Goal: Task Accomplishment & Management: Use online tool/utility

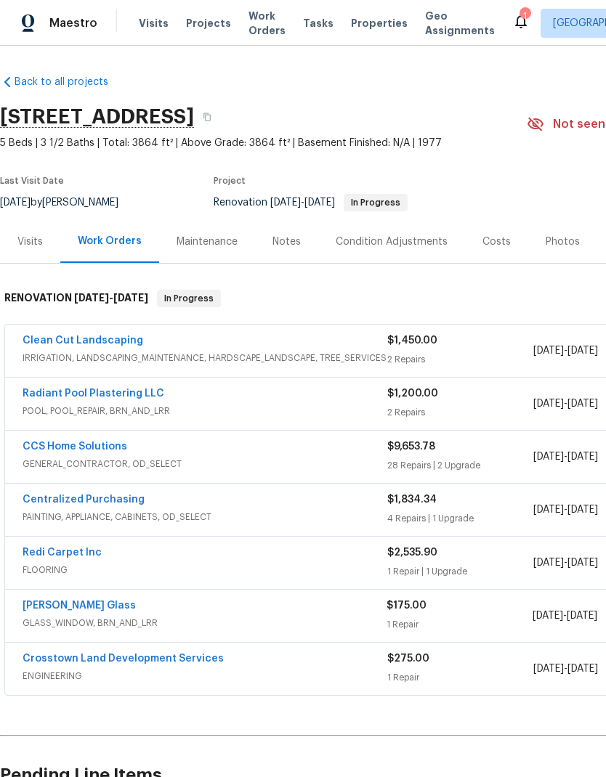
click at [87, 450] on link "CCS Home Solutions" at bounding box center [75, 447] width 105 height 10
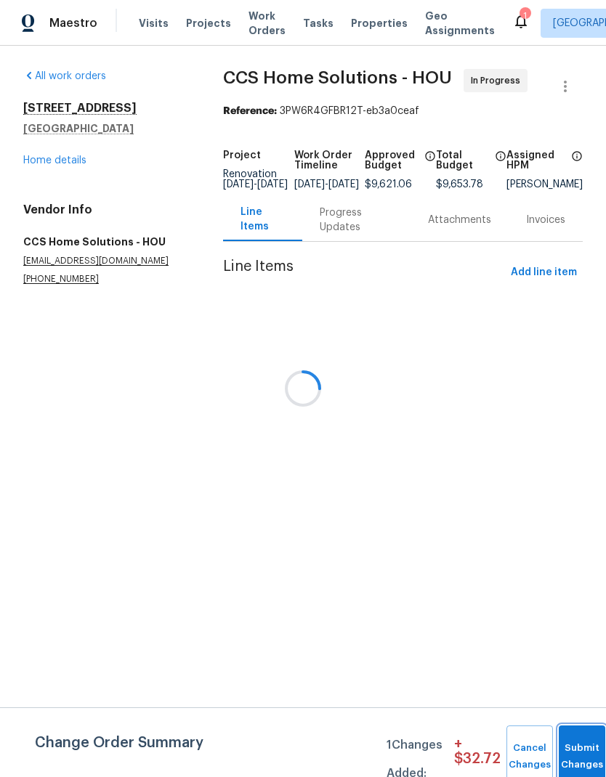
click at [575, 743] on button "Submit Changes" at bounding box center [582, 757] width 46 height 62
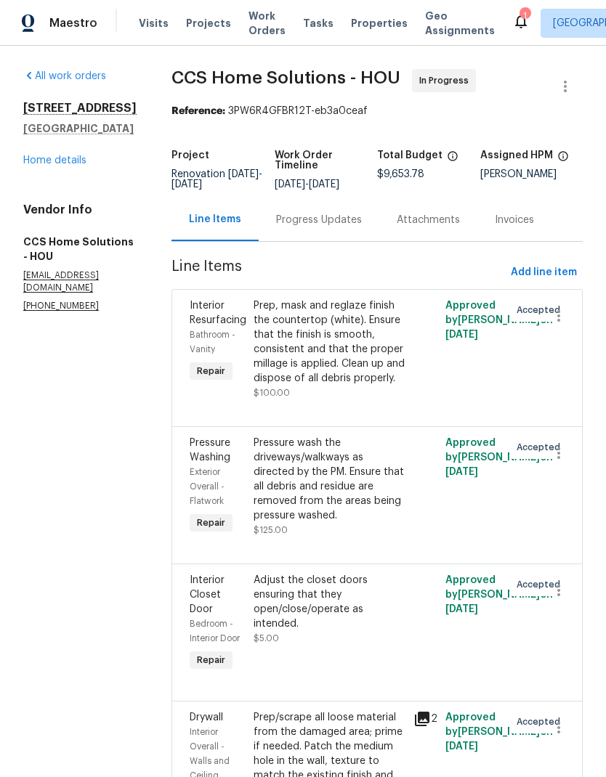
click at [53, 165] on link "Home details" at bounding box center [54, 160] width 63 height 10
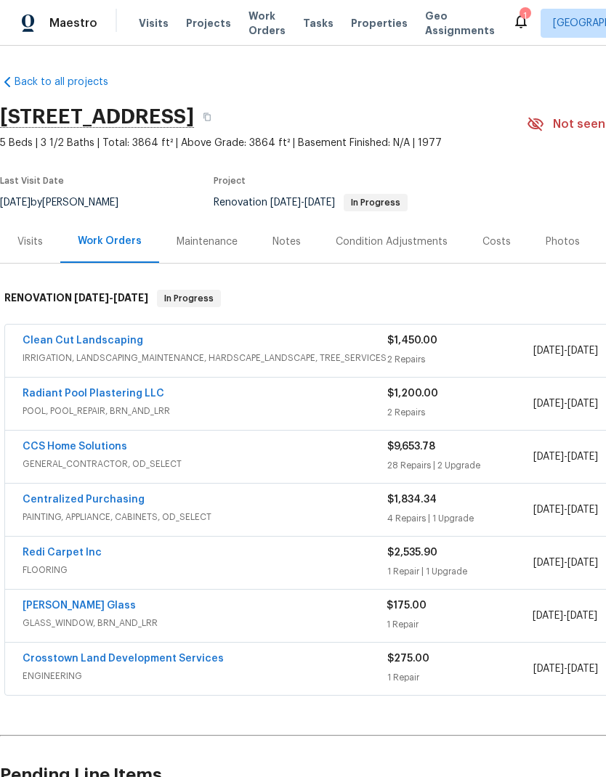
click at [29, 246] on div "Visits" at bounding box center [29, 242] width 25 height 15
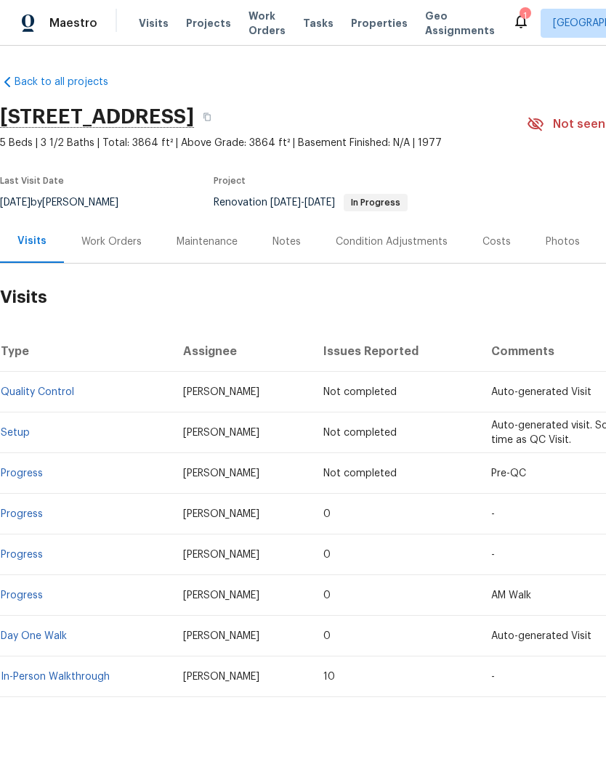
click at [285, 235] on div "Notes" at bounding box center [286, 242] width 28 height 15
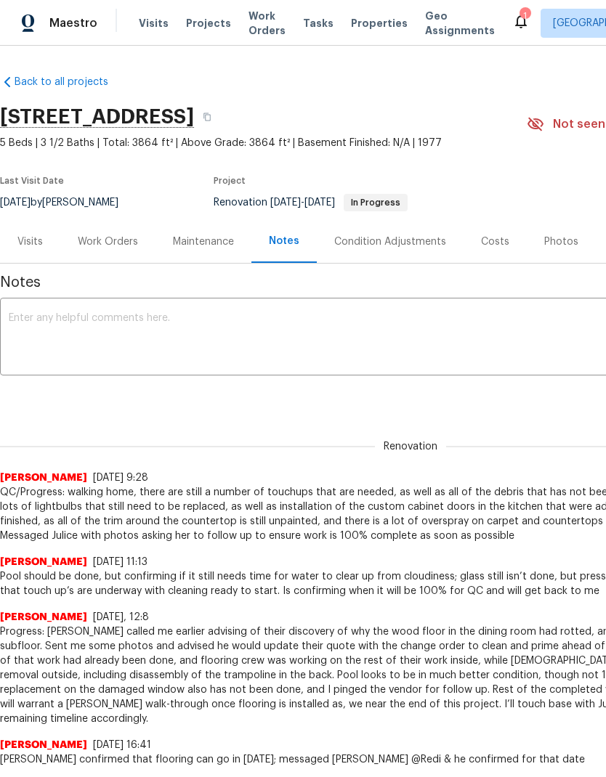
click at [100, 241] on div "Work Orders" at bounding box center [108, 242] width 60 height 15
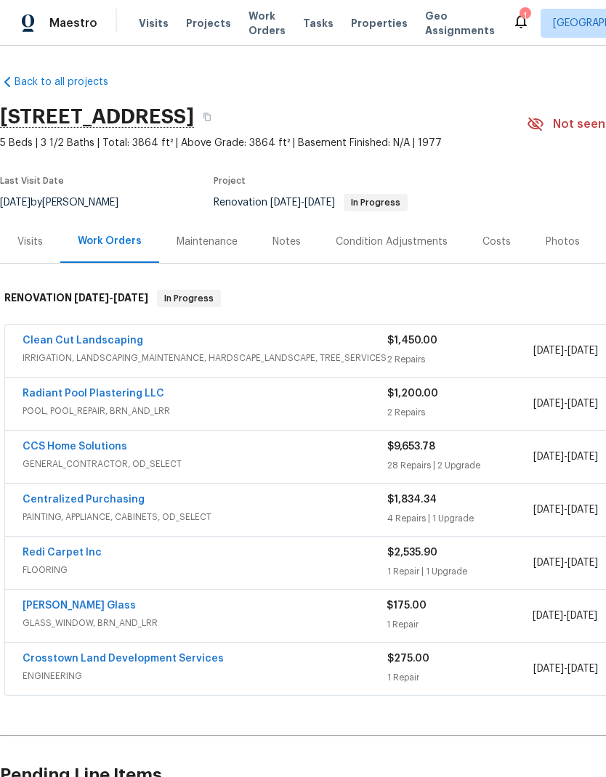
click at [57, 336] on link "Clean Cut Landscaping" at bounding box center [83, 341] width 121 height 10
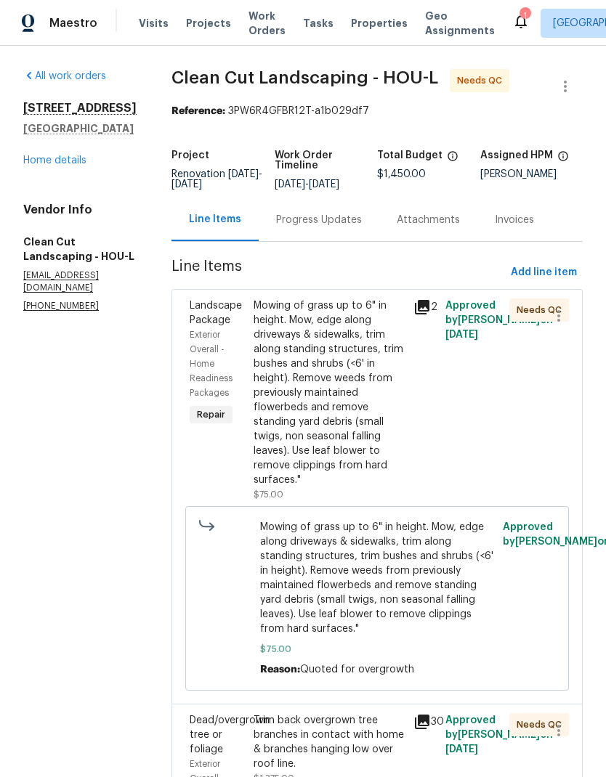
click at [368, 359] on div "Mowing of grass up to 6" in height. Mow, edge along driveways & sidewalks, trim…" at bounding box center [329, 393] width 151 height 189
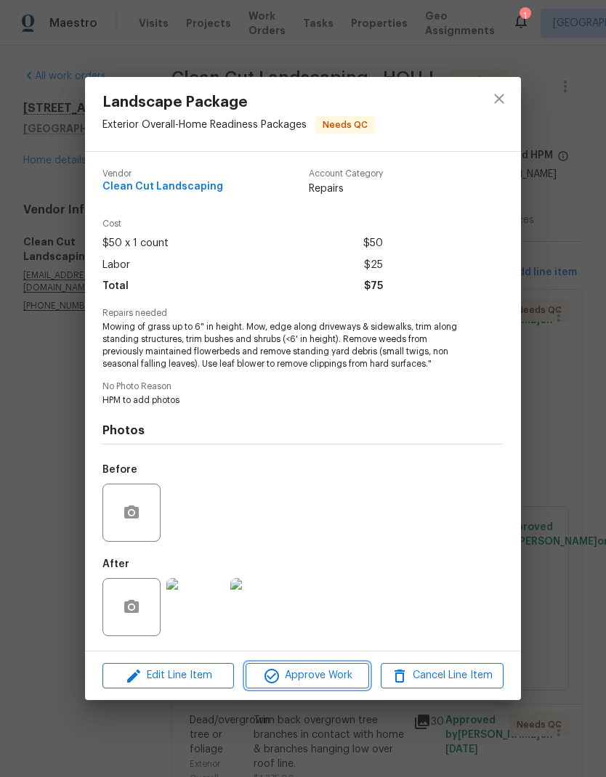
click at [333, 683] on span "Approve Work" at bounding box center [307, 676] width 114 height 18
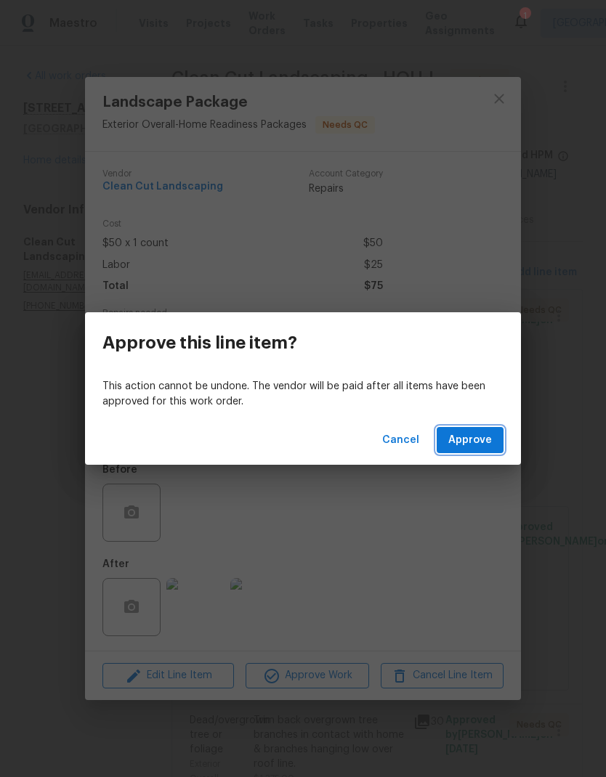
click at [470, 440] on span "Approve" at bounding box center [470, 440] width 44 height 18
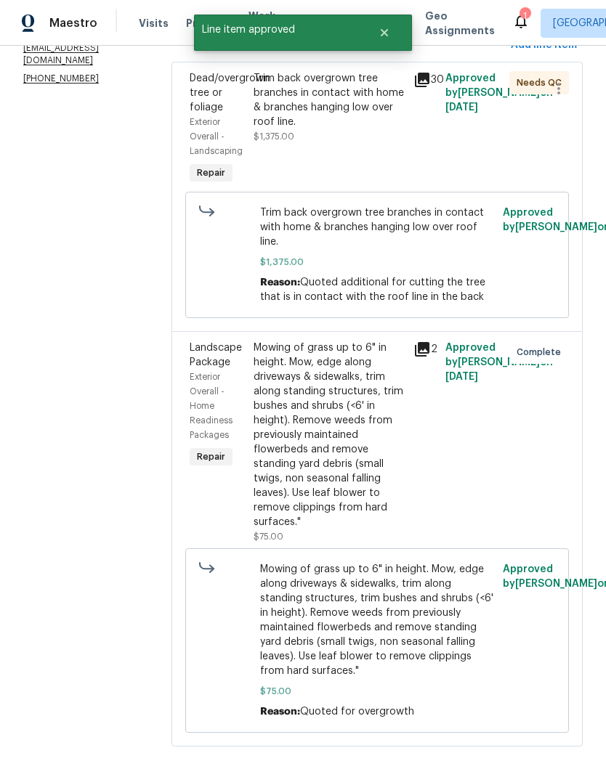
scroll to position [194, 0]
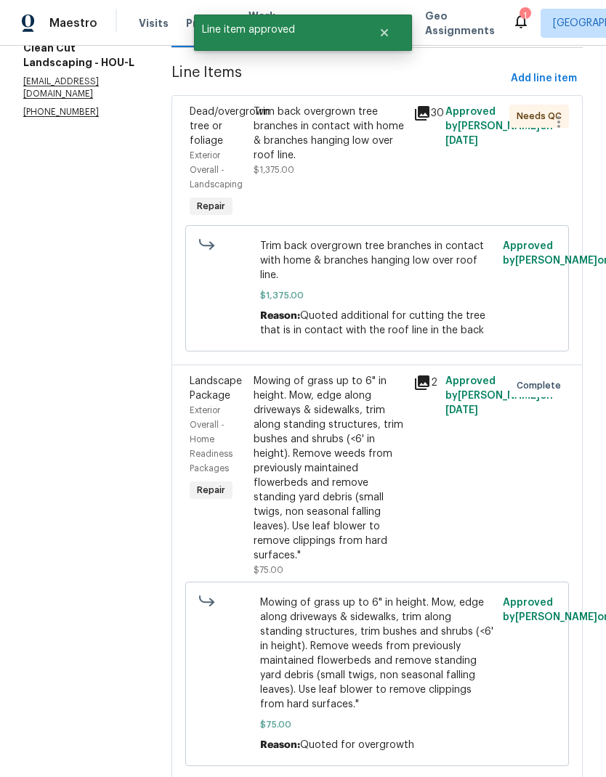
click at [349, 150] on div "Trim back overgrown tree branches in contact with home & branches hanging low o…" at bounding box center [329, 134] width 151 height 58
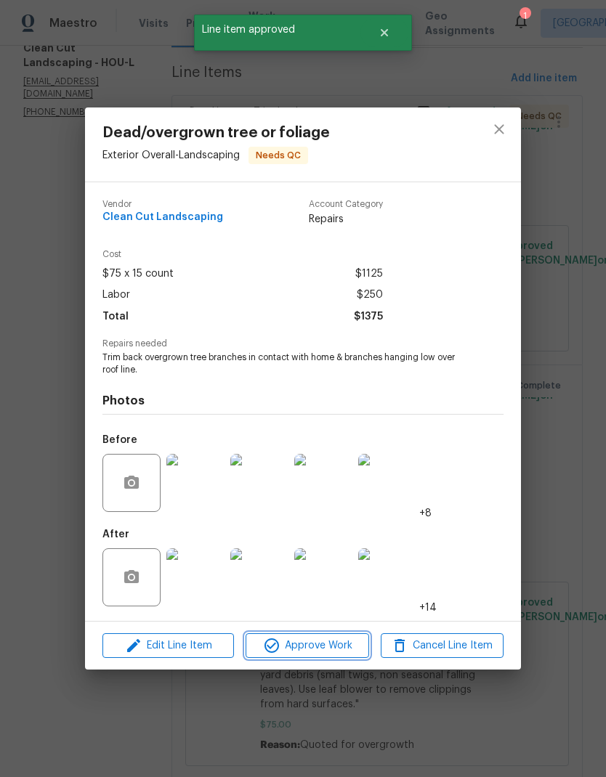
click at [337, 649] on span "Approve Work" at bounding box center [307, 646] width 114 height 18
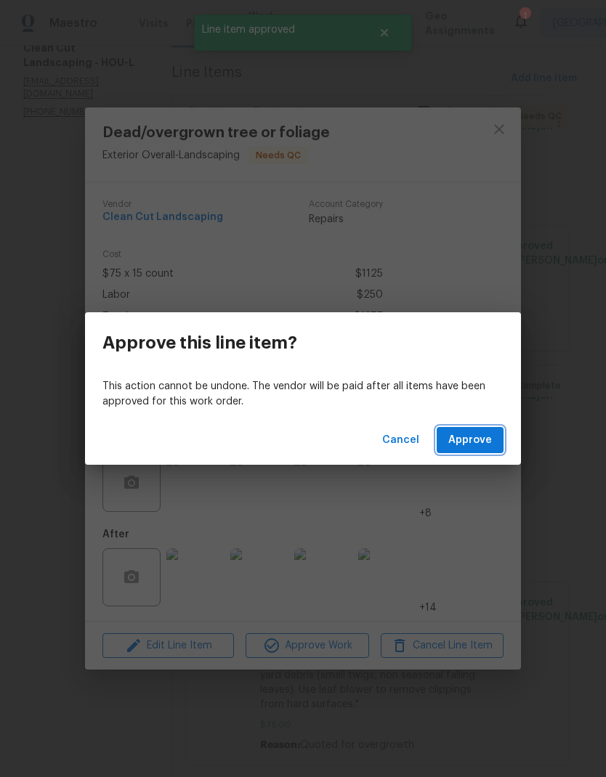
click at [479, 439] on span "Approve" at bounding box center [470, 440] width 44 height 18
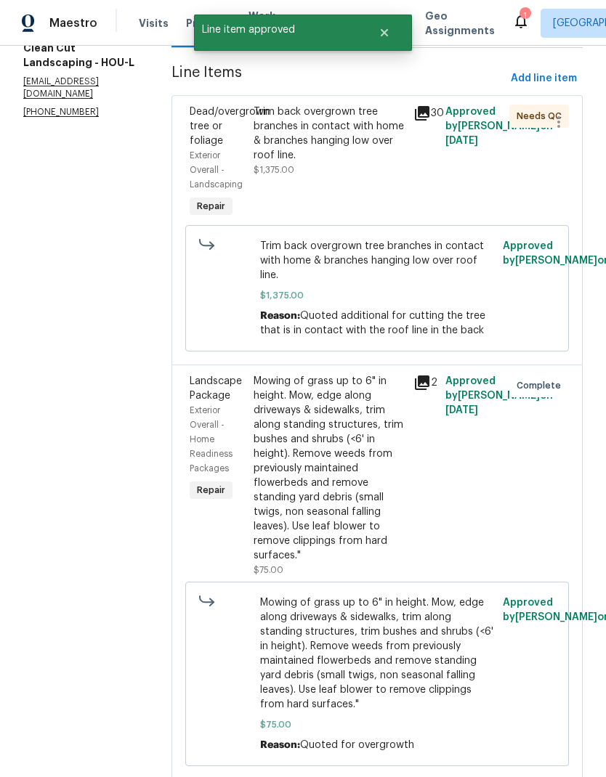
scroll to position [58, 0]
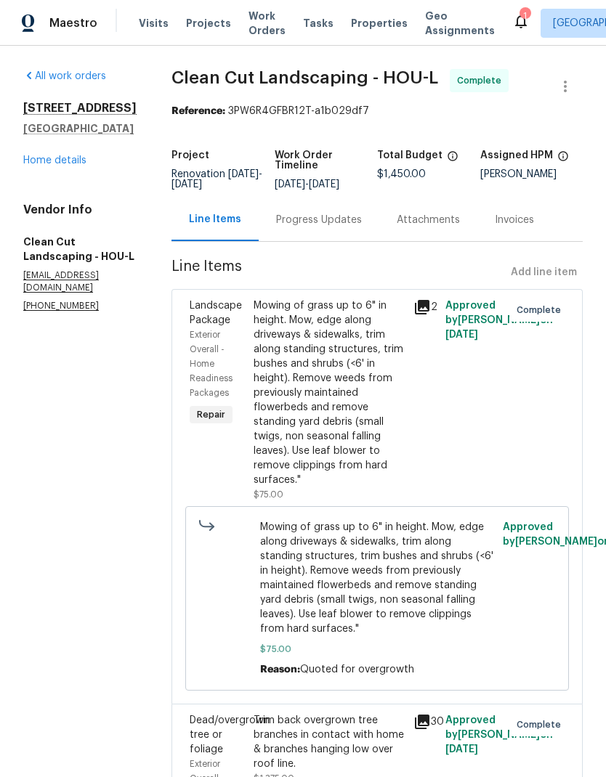
click at [40, 174] on div "All work orders 11723 Quail Creek Dr Houston, TX 77070 Home details Vendor Info…" at bounding box center [79, 190] width 113 height 243
click at [39, 173] on div "All work orders 11723 Quail Creek Dr Houston, TX 77070 Home details Vendor Info…" at bounding box center [79, 190] width 113 height 243
click at [46, 164] on link "Home details" at bounding box center [54, 160] width 63 height 10
